Goal: Information Seeking & Learning: Find specific fact

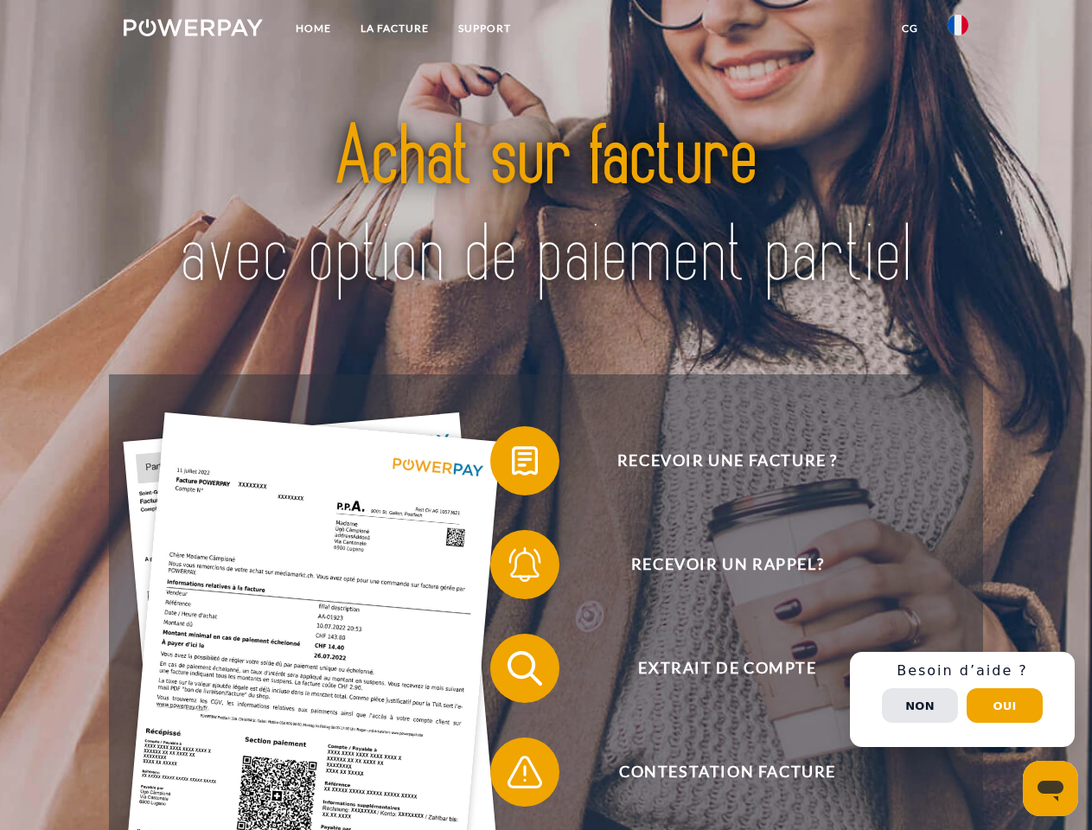
click at [193, 30] on img at bounding box center [193, 27] width 139 height 17
click at [958, 30] on img at bounding box center [958, 25] width 21 height 21
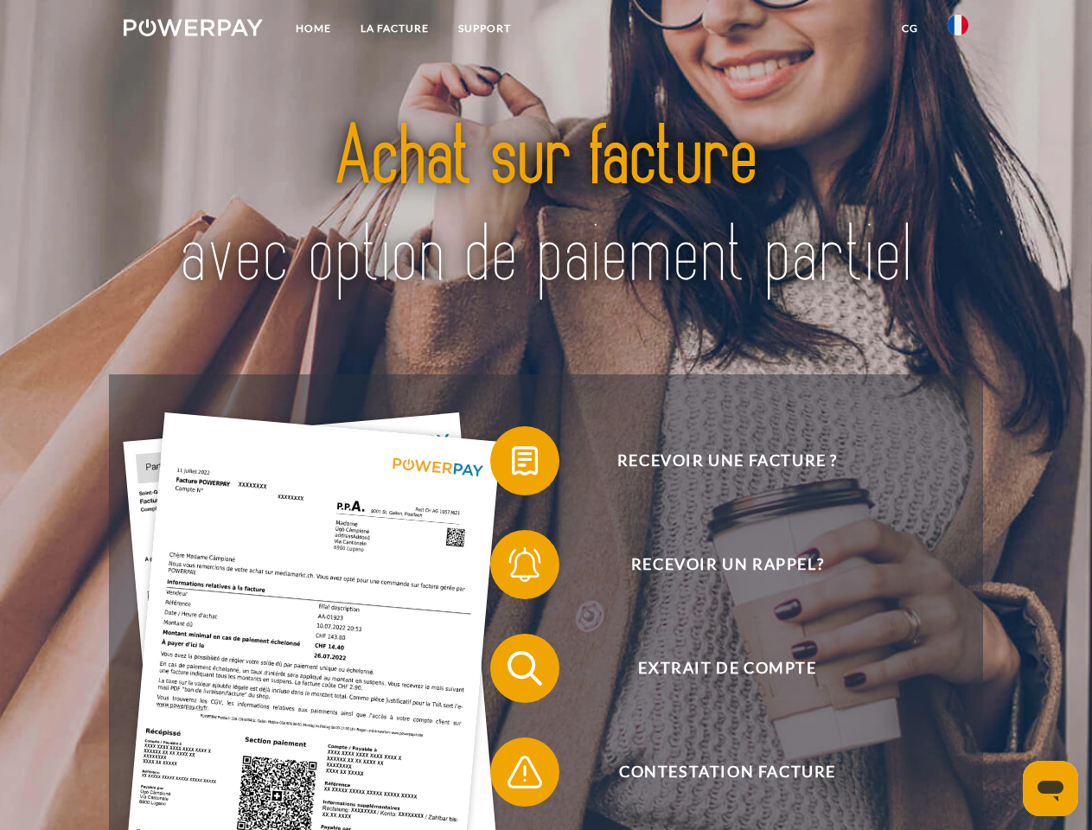
click at [910, 29] on link "CG" at bounding box center [910, 28] width 46 height 31
click at [512, 464] on span at bounding box center [499, 461] width 86 height 86
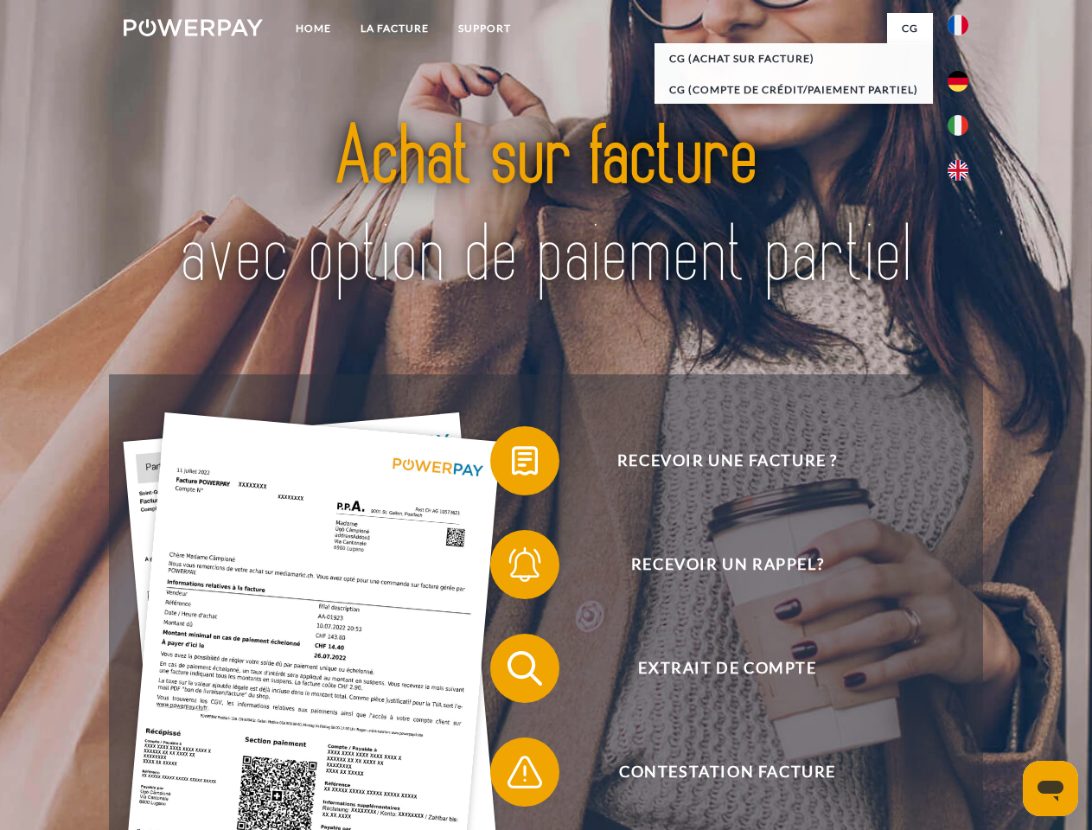
click at [512, 568] on div "Recevoir une facture ? Recevoir un rappel? Extrait de compte retour" at bounding box center [545, 720] width 873 height 692
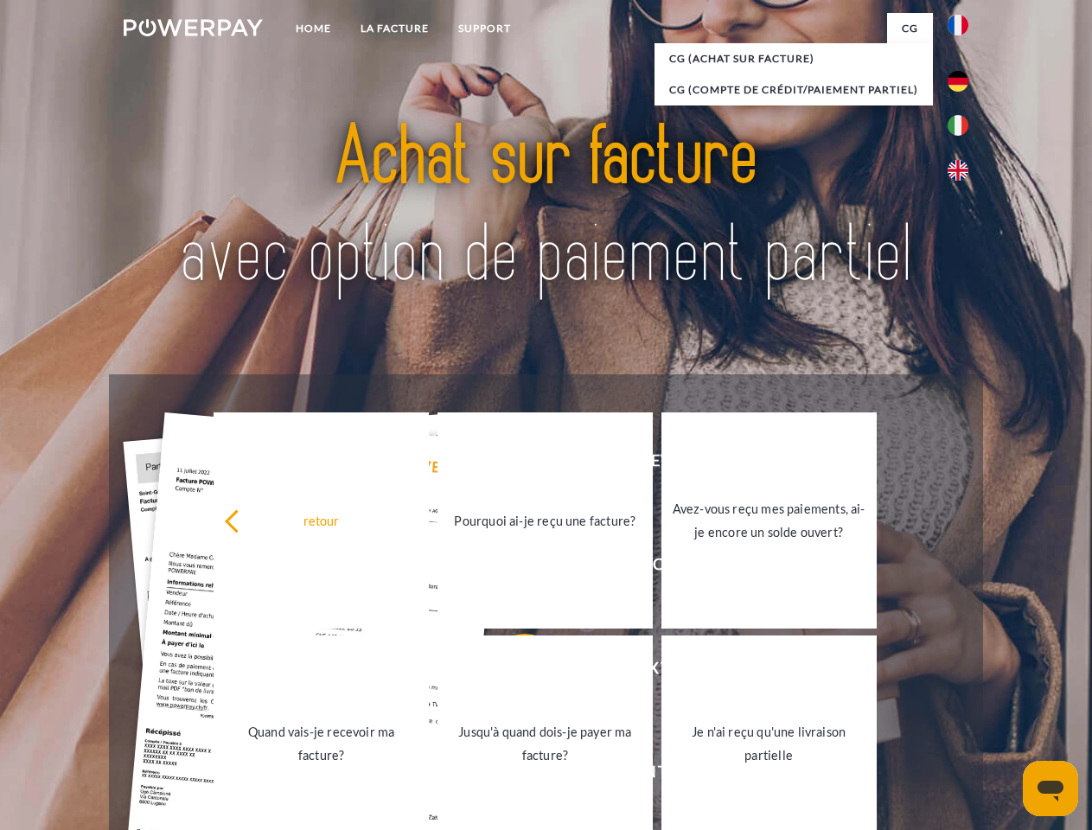
click at [512, 672] on link "Jusqu'à quand dois-je payer ma facture?" at bounding box center [545, 744] width 215 height 216
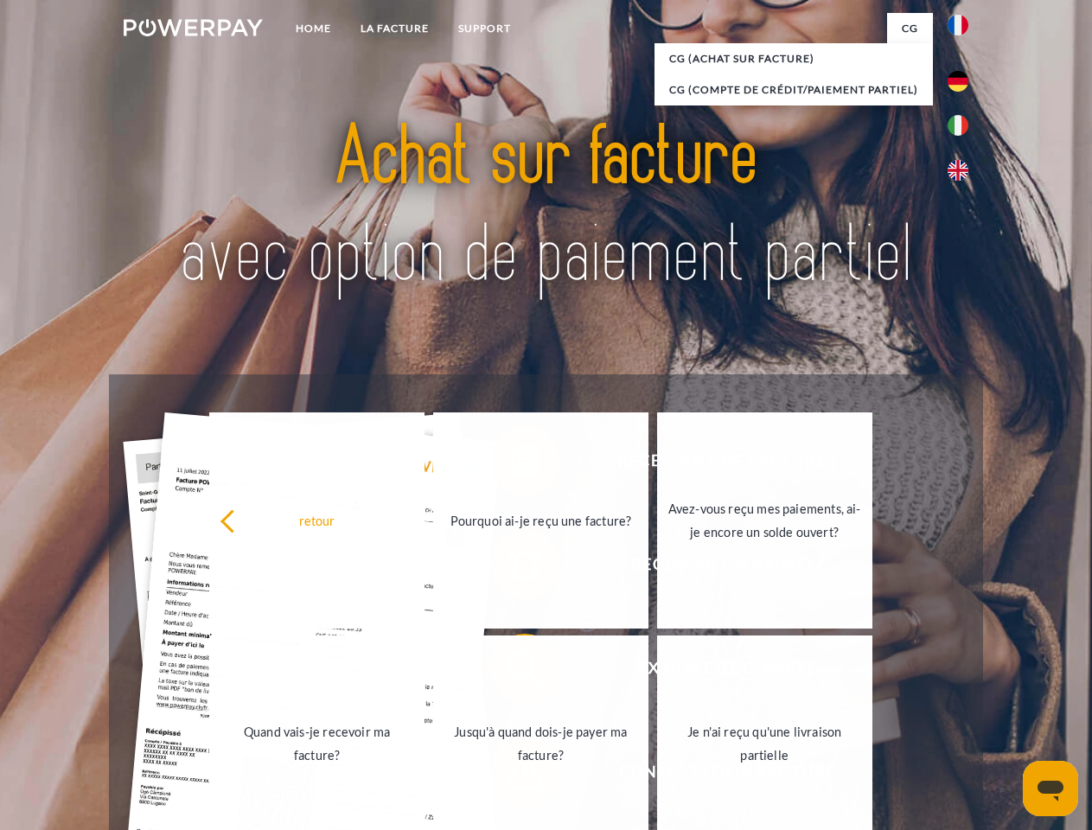
click at [512, 776] on link "Jusqu'à quand dois-je payer ma facture?" at bounding box center [540, 744] width 215 height 216
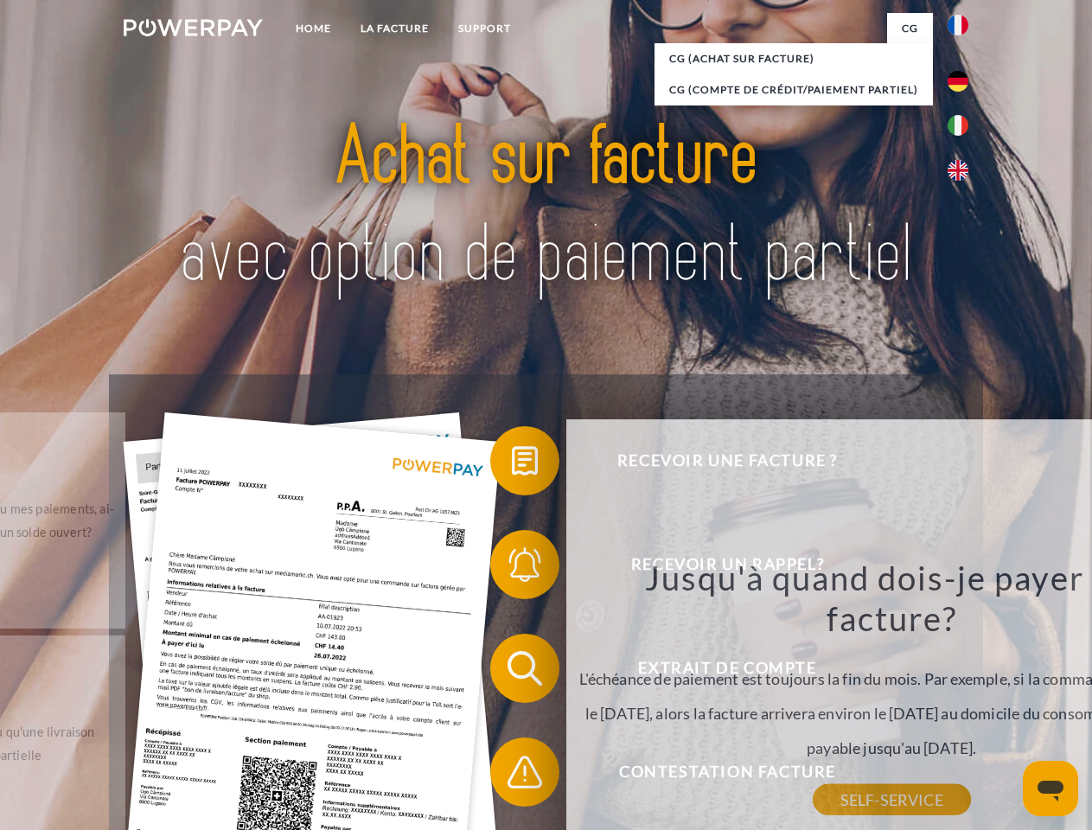
click at [920, 703] on span "Extrait de compte" at bounding box center [727, 668] width 424 height 69
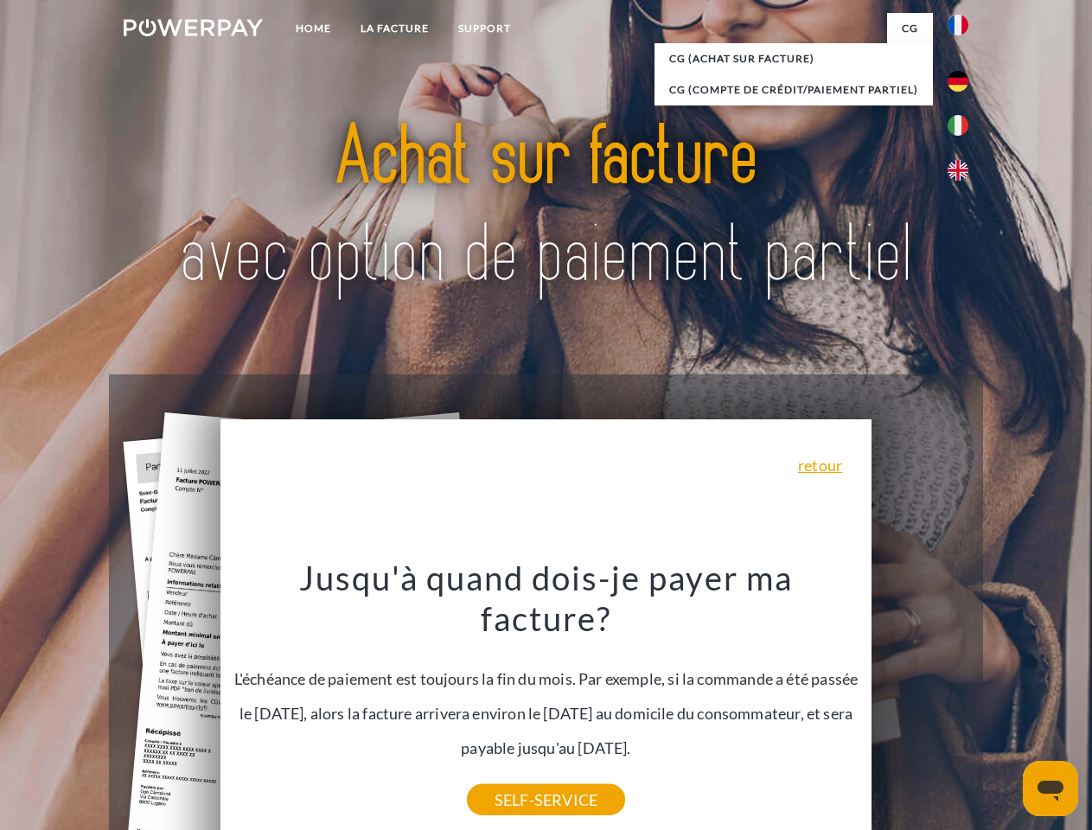
click at [1005, 706] on header "Home LA FACTURE Support" at bounding box center [546, 597] width 1092 height 1194
